Goal: Task Accomplishment & Management: Manage account settings

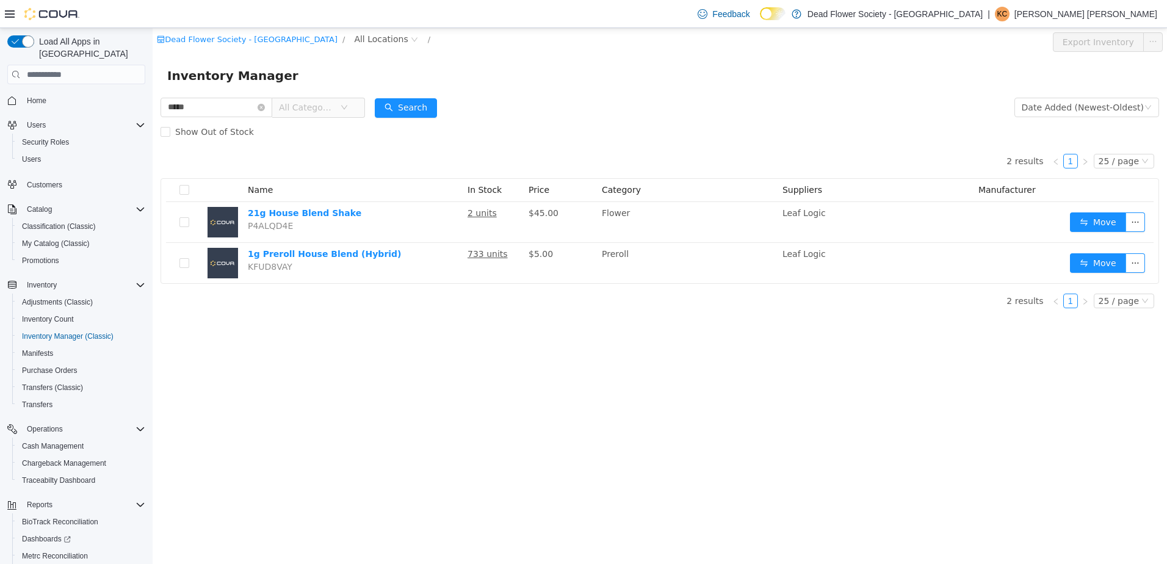
click at [1120, 16] on p "Kennedy Calvarese" at bounding box center [1085, 14] width 143 height 15
click at [1080, 121] on span "Sign Out" at bounding box center [1078, 120] width 33 height 12
